Goal: Transaction & Acquisition: Purchase product/service

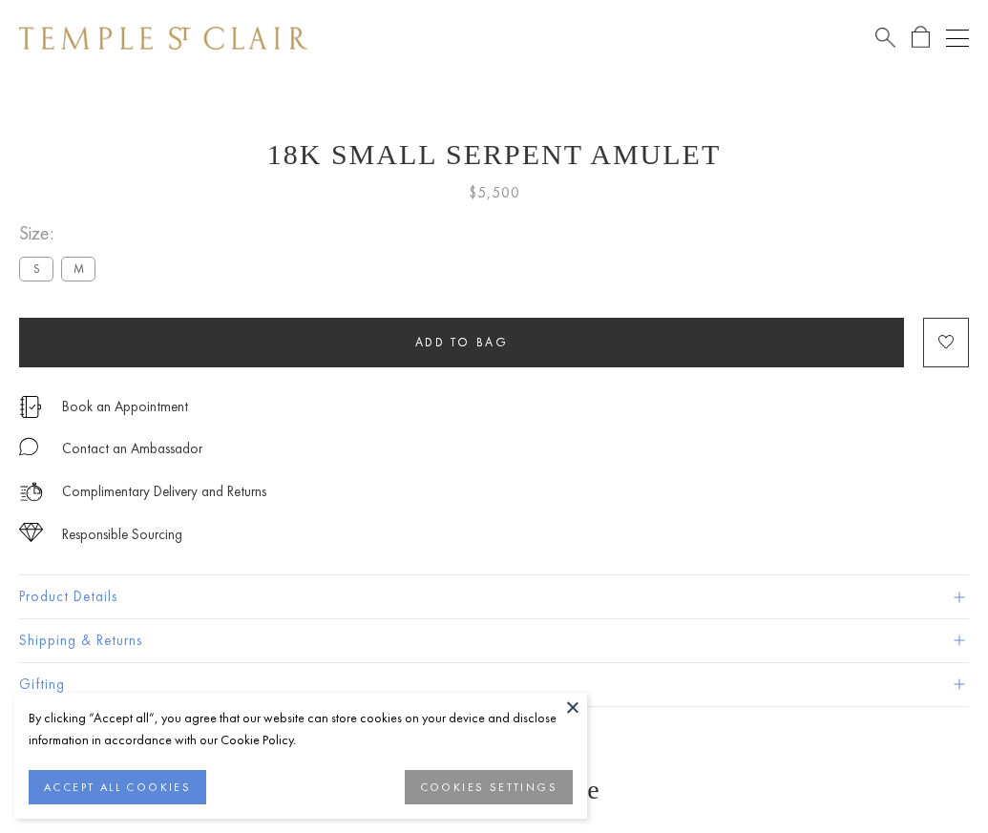
click at [461, 342] on span "Add to bag" at bounding box center [462, 342] width 94 height 16
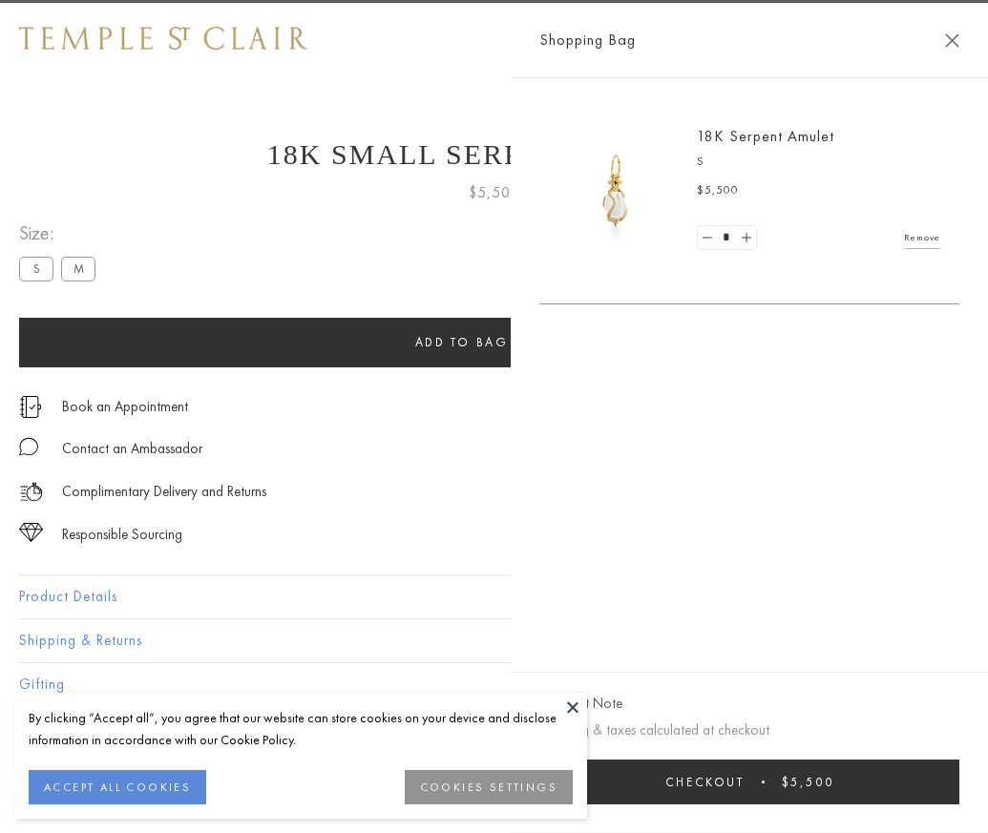
click at [935, 796] on button "Checkout $5,500" at bounding box center [749, 782] width 420 height 45
